Goal: Information Seeking & Learning: Learn about a topic

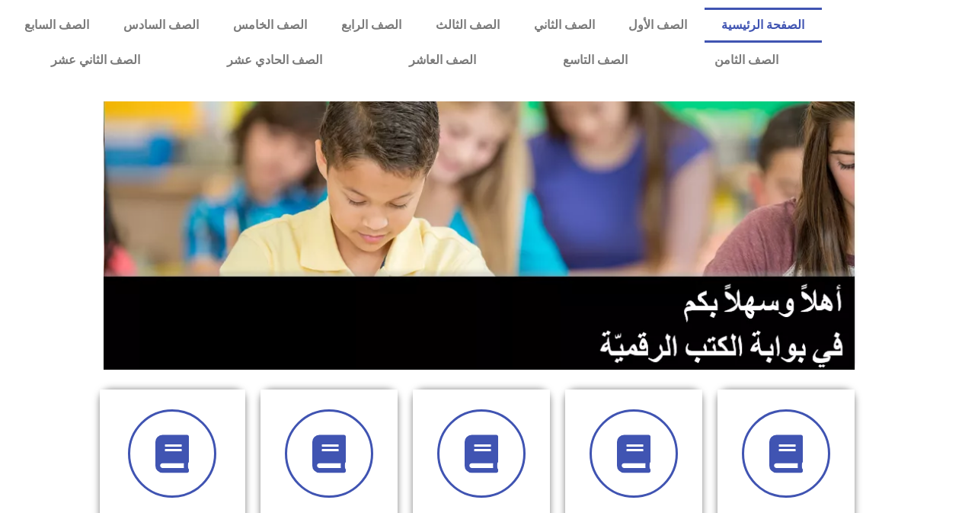
click at [329, 456] on icon at bounding box center [329, 453] width 38 height 38
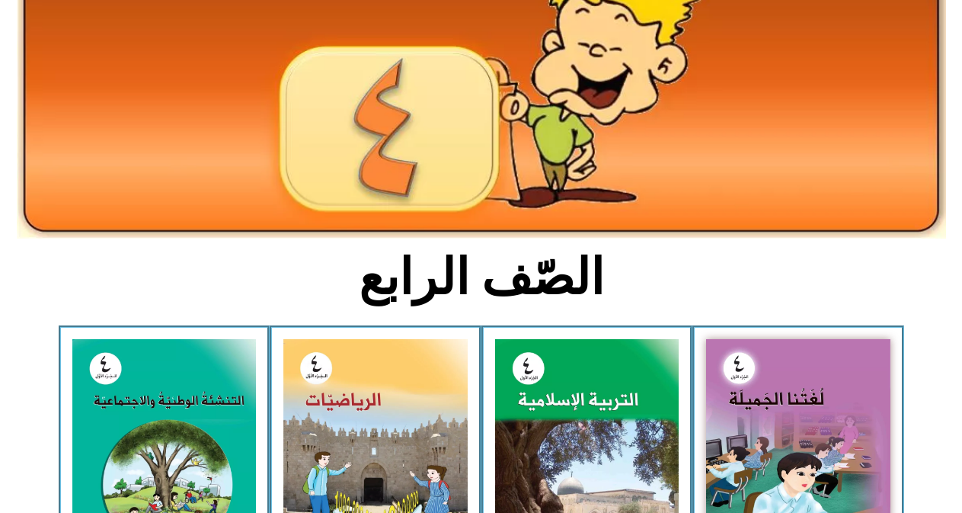
scroll to position [152, 0]
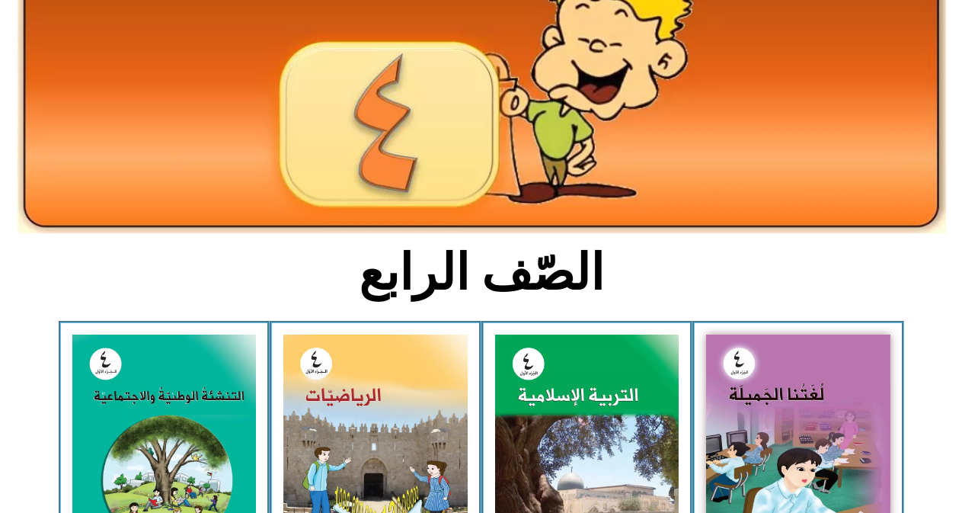
click at [329, 456] on img at bounding box center [375, 450] width 184 height 231
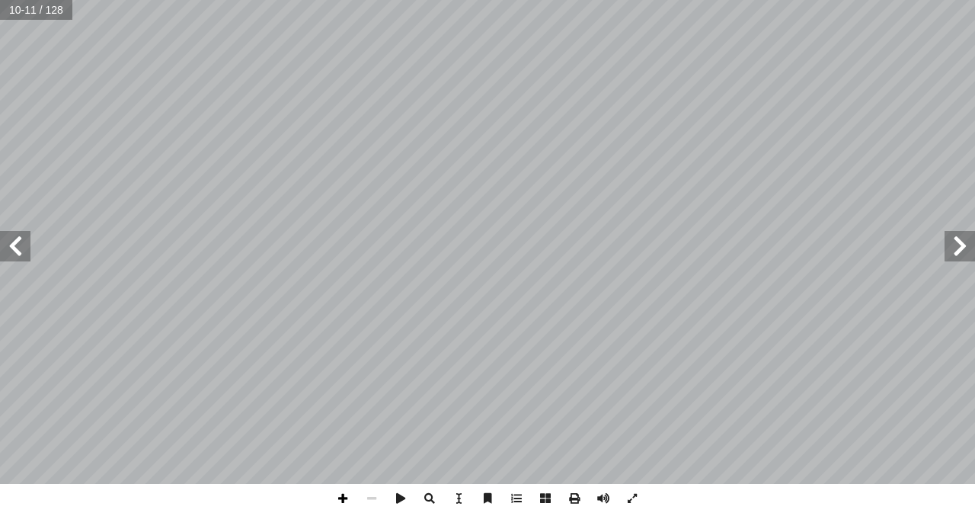
click at [338, 500] on span at bounding box center [342, 498] width 29 height 29
click at [344, 496] on span at bounding box center [342, 498] width 29 height 29
click at [369, 487] on span at bounding box center [371, 498] width 29 height 29
click at [10, 259] on span at bounding box center [15, 246] width 30 height 30
click at [344, 494] on span at bounding box center [342, 498] width 29 height 29
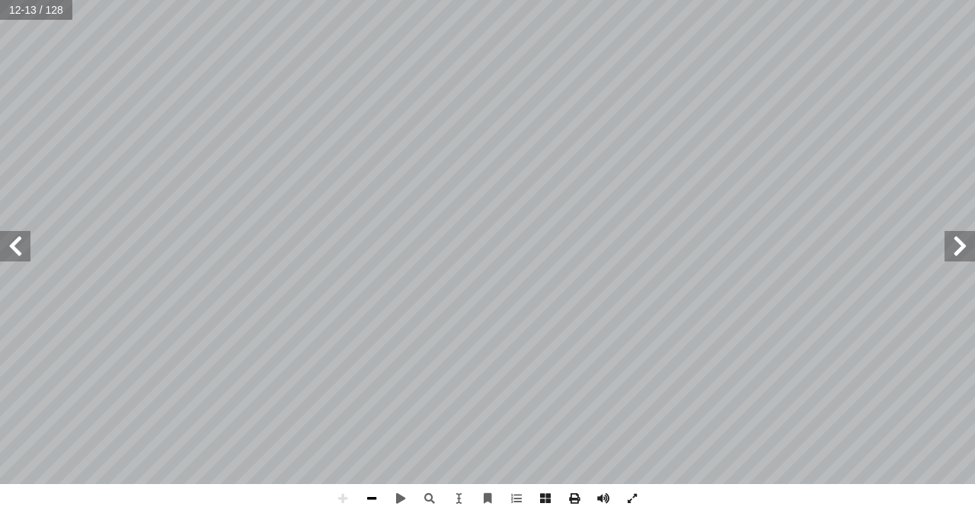
click at [369, 498] on span at bounding box center [371, 498] width 29 height 29
click at [29, 248] on span at bounding box center [15, 246] width 30 height 30
click at [344, 495] on span at bounding box center [342, 498] width 29 height 29
